Goal: Find specific page/section: Find specific page/section

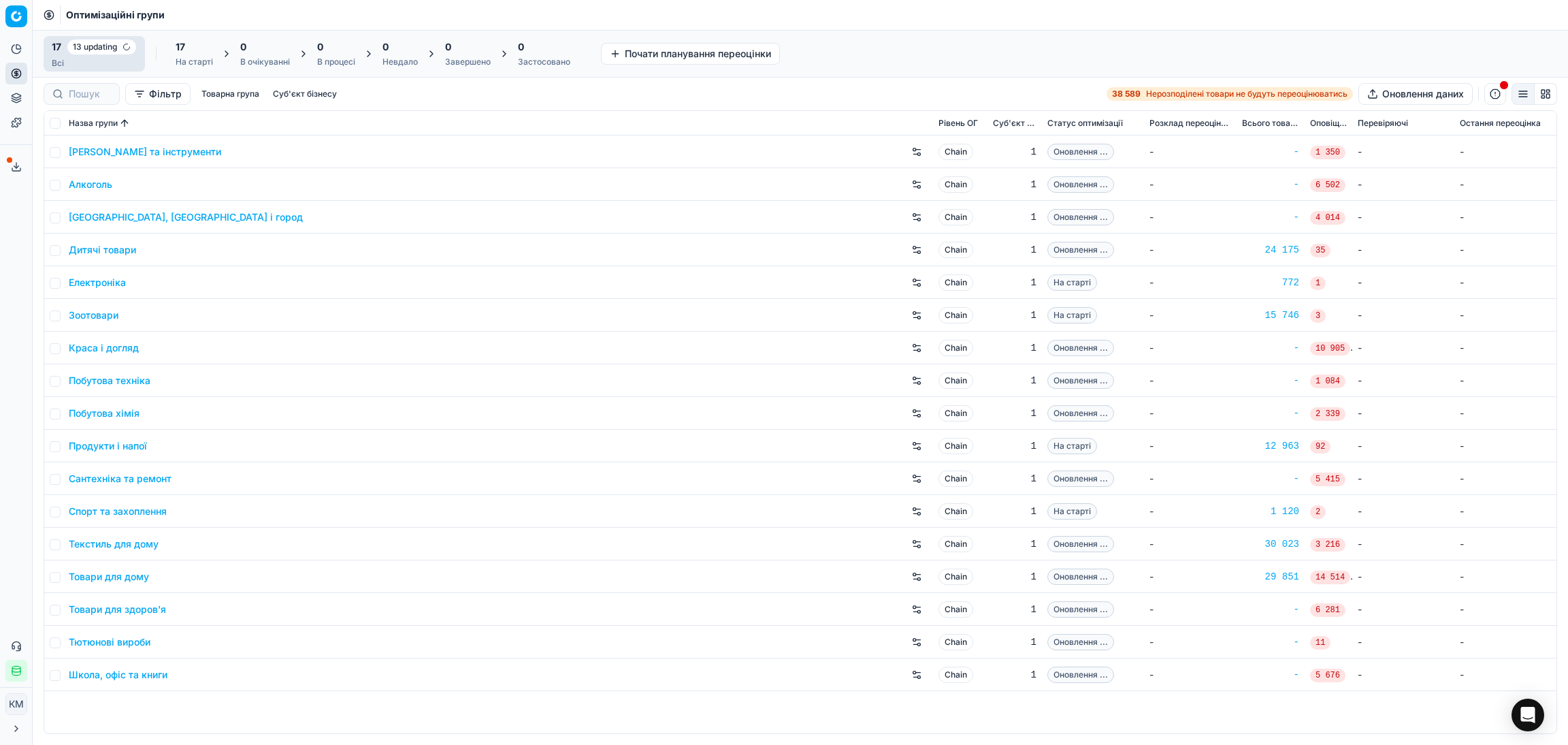
click at [95, 246] on link "Дитячі товари" at bounding box center [102, 249] width 67 height 13
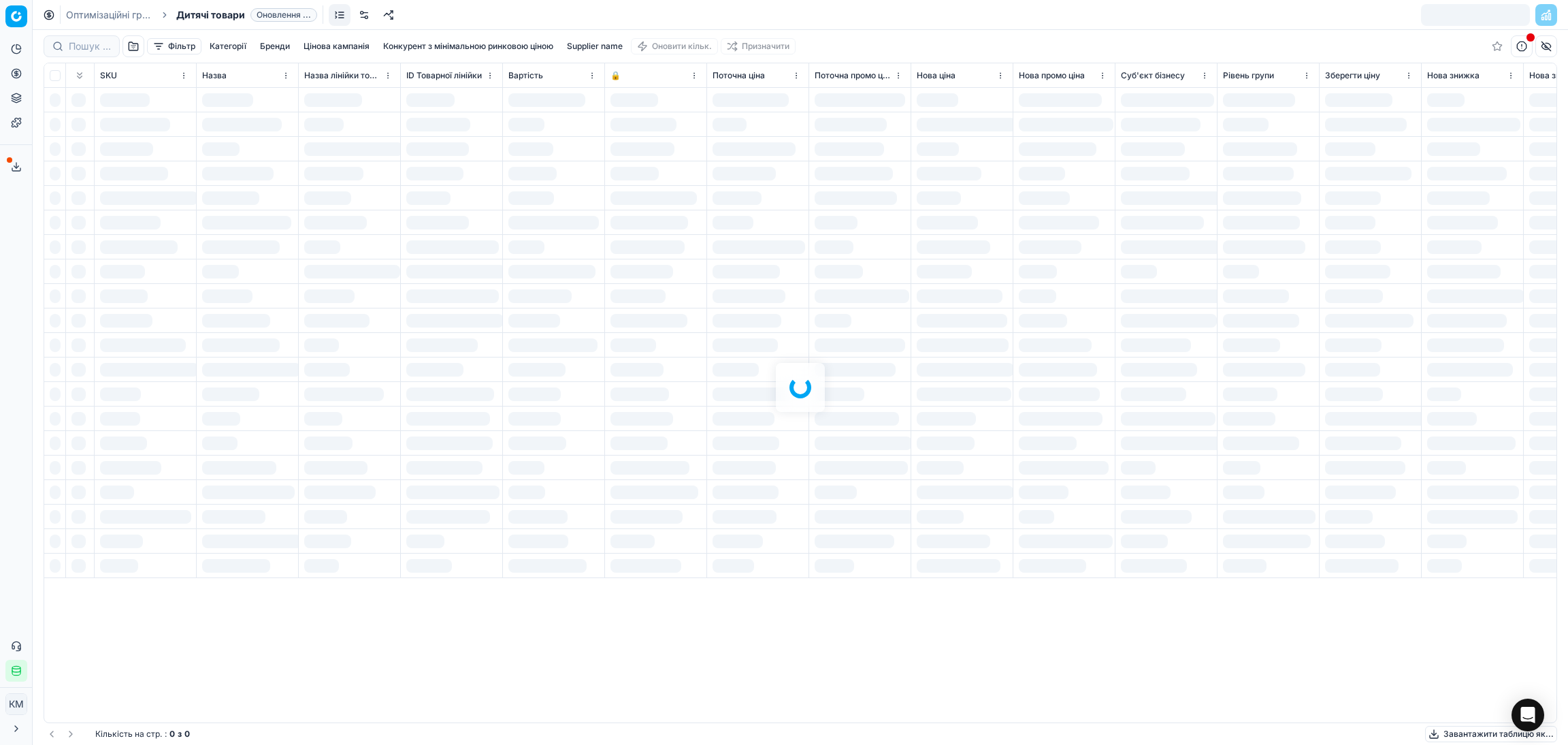
click at [86, 45] on div at bounding box center [801, 387] width 1536 height 715
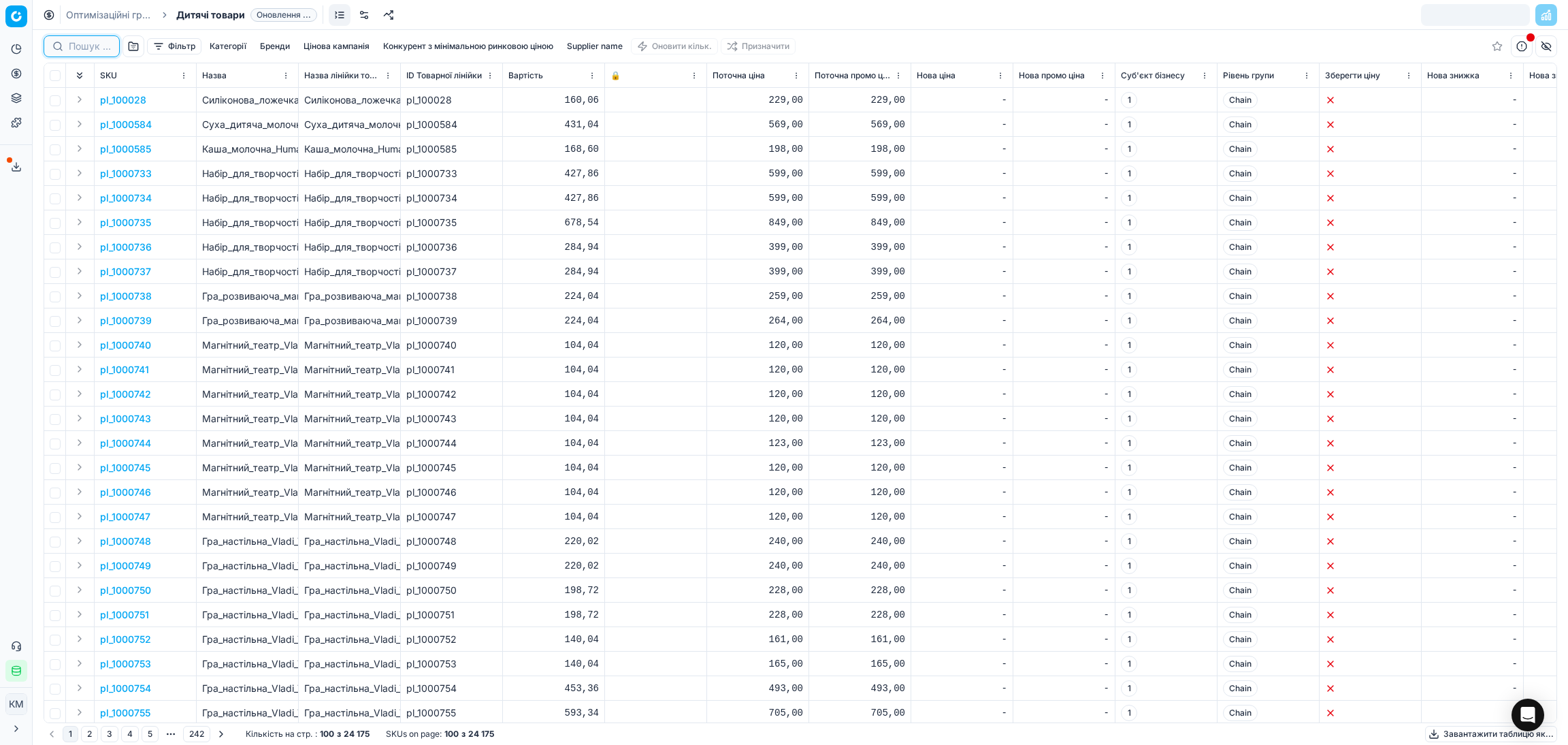
click at [91, 45] on input at bounding box center [90, 46] width 42 height 13
paste input "82325"
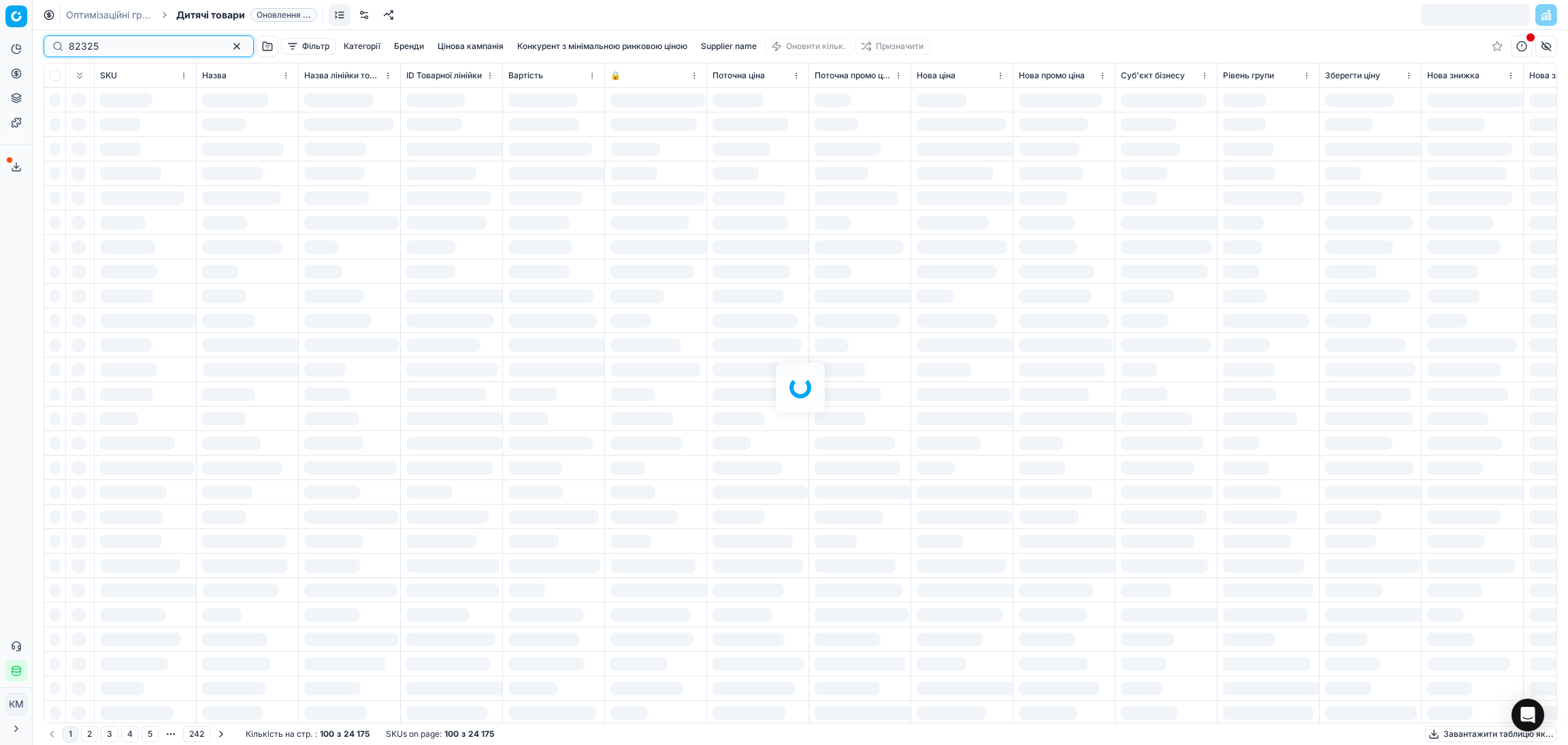
type input "82325"
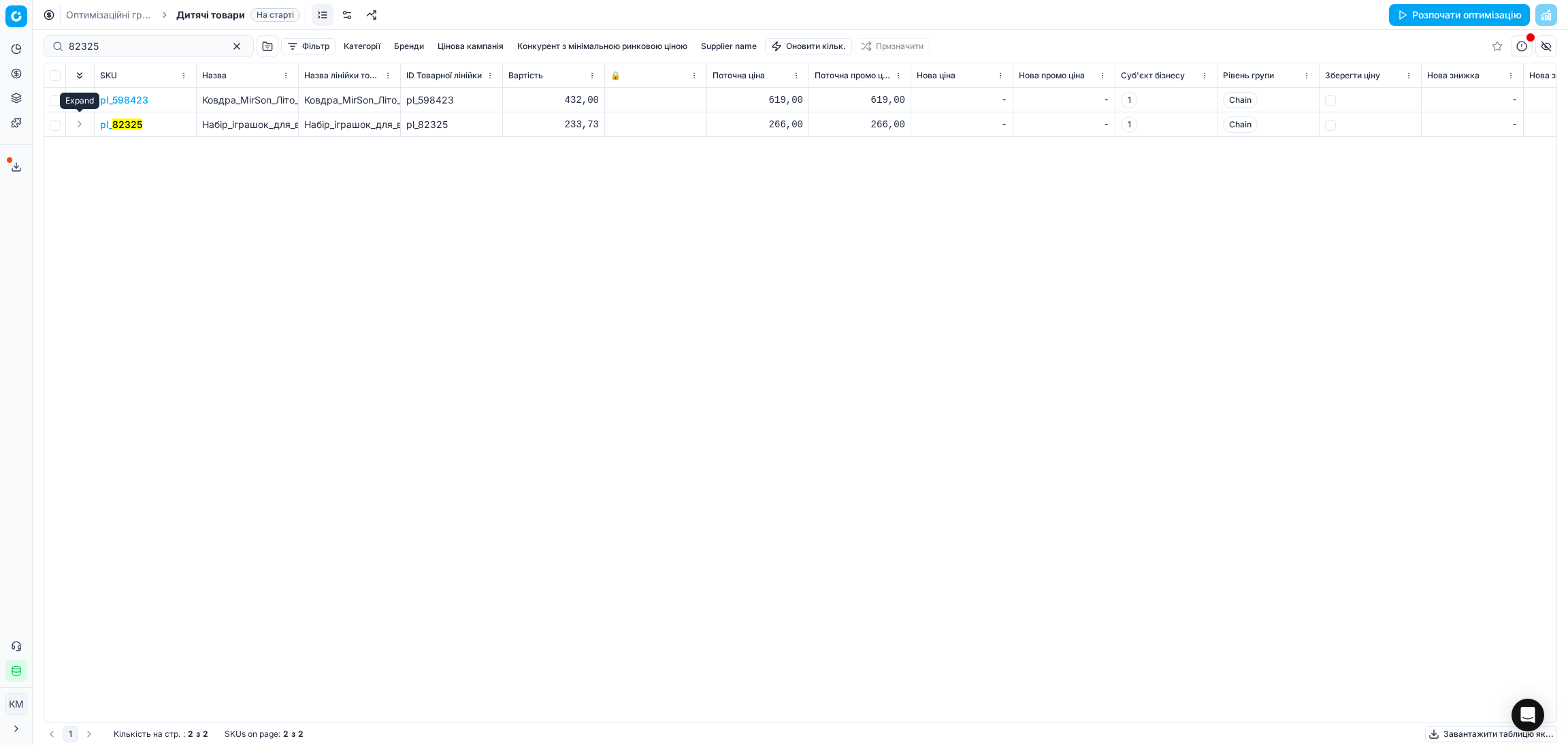
click at [77, 128] on button "Expand" at bounding box center [79, 123] width 16 height 16
click at [115, 143] on mark "82325" at bounding box center [115, 149] width 30 height 11
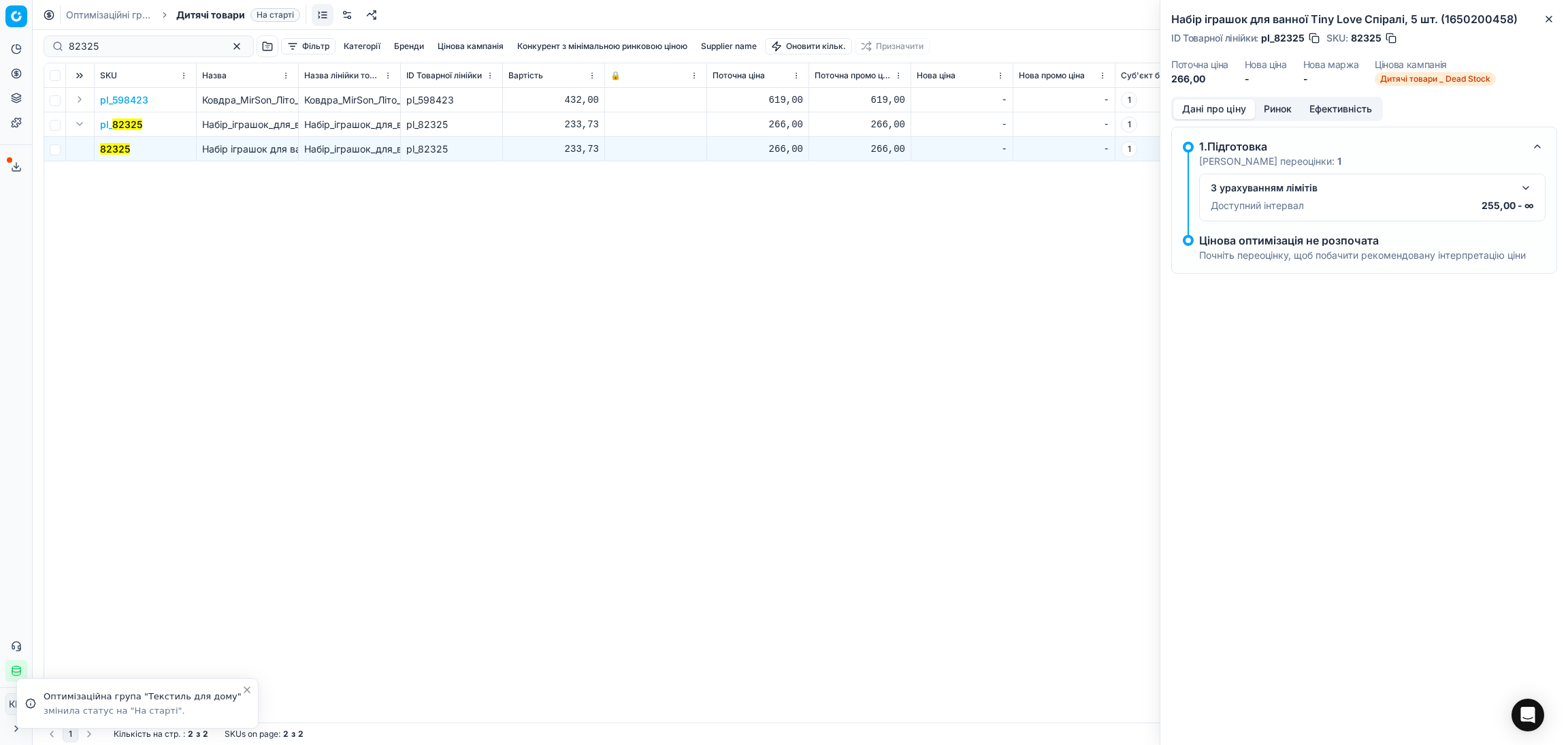
click at [1291, 108] on button "Ринок" at bounding box center [1278, 109] width 46 height 20
